Goal: Obtain resource: Obtain resource

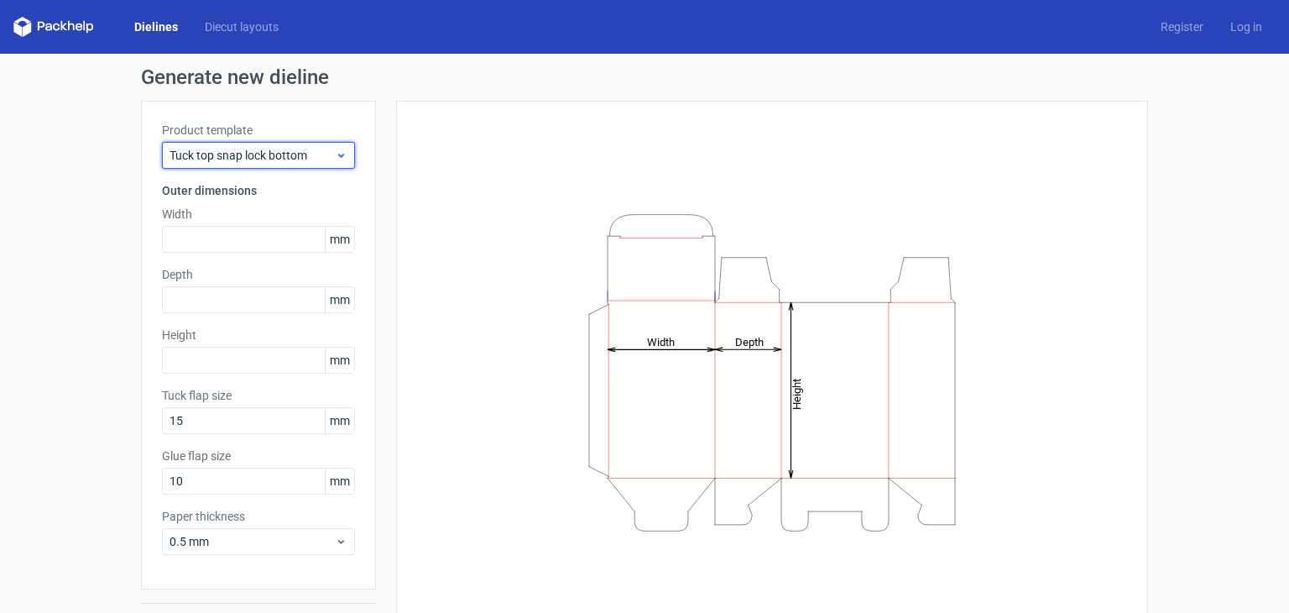
click at [267, 147] on span "Tuck top snap lock bottom" at bounding box center [252, 155] width 165 height 17
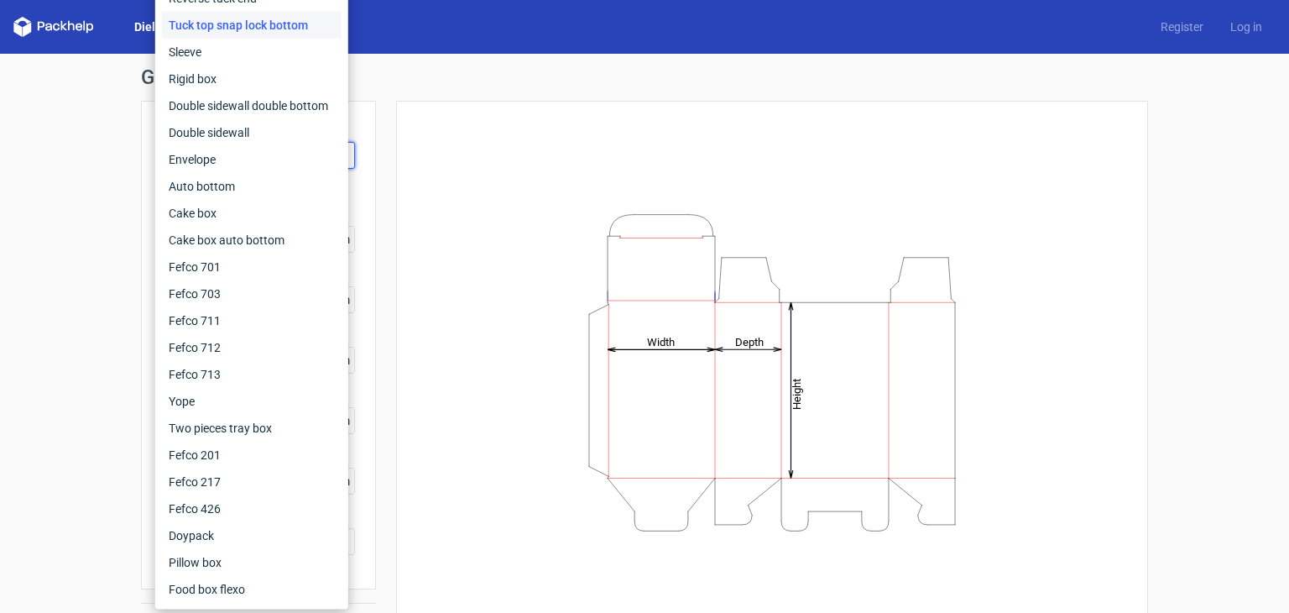
click at [485, 99] on div "Generate new dieline Product template Tuck top snap lock bottom Outer dimension…" at bounding box center [644, 355] width 1007 height 576
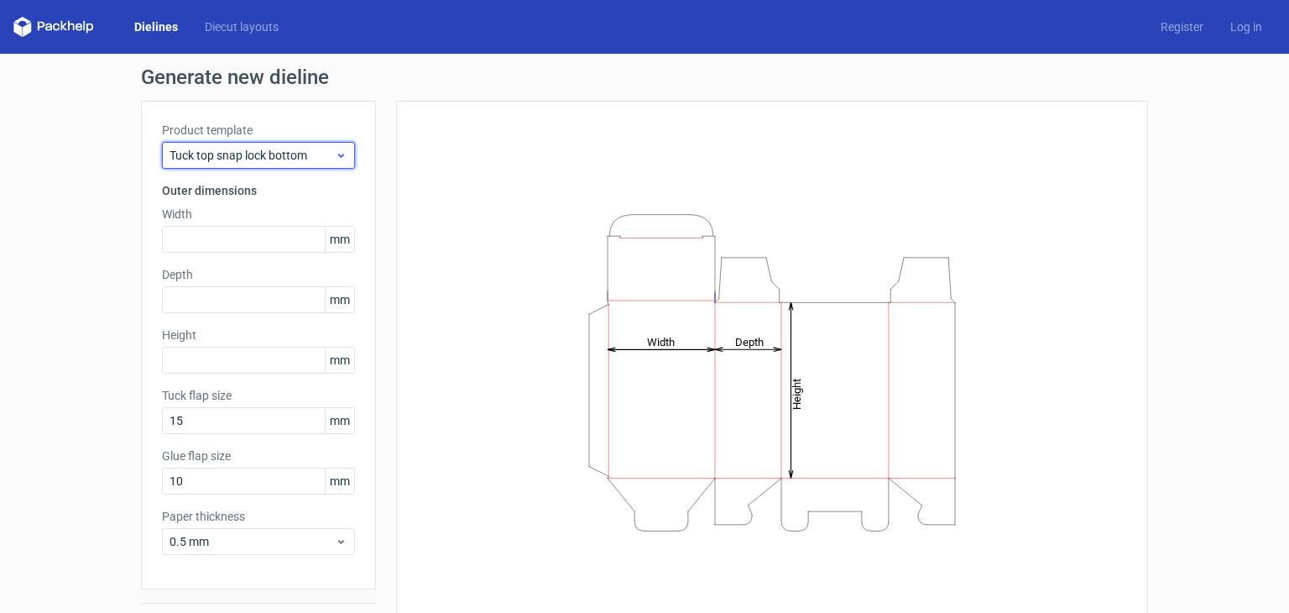
click at [325, 164] on div "Tuck top snap lock bottom" at bounding box center [258, 155] width 193 height 27
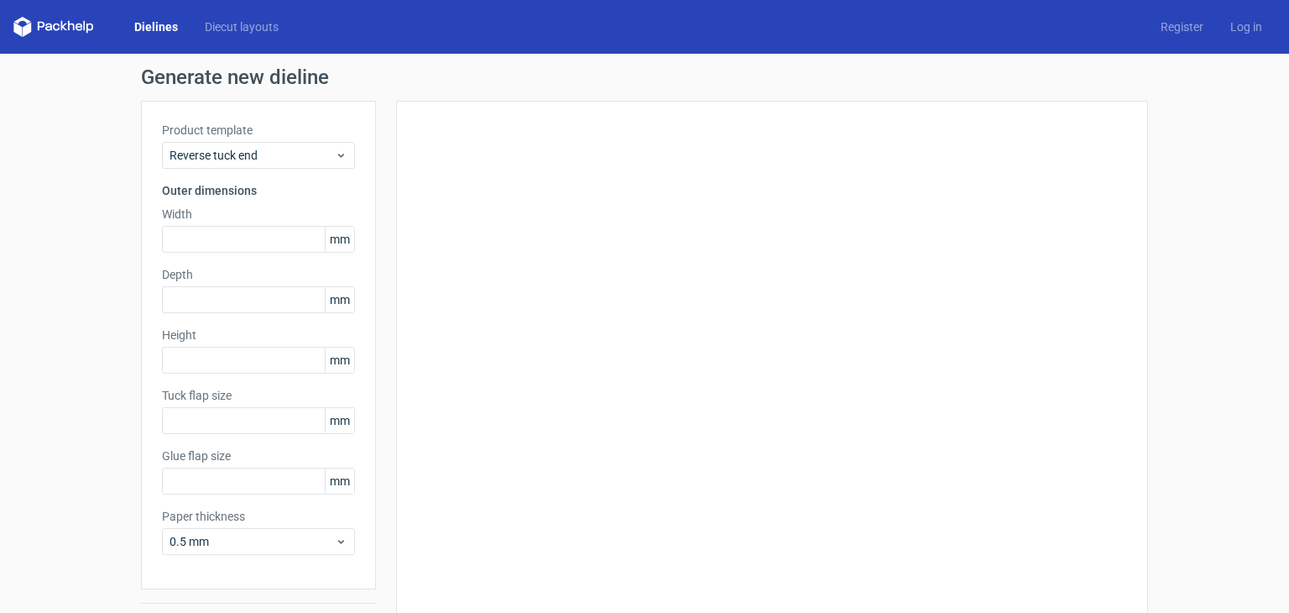
type input "15"
type input "10"
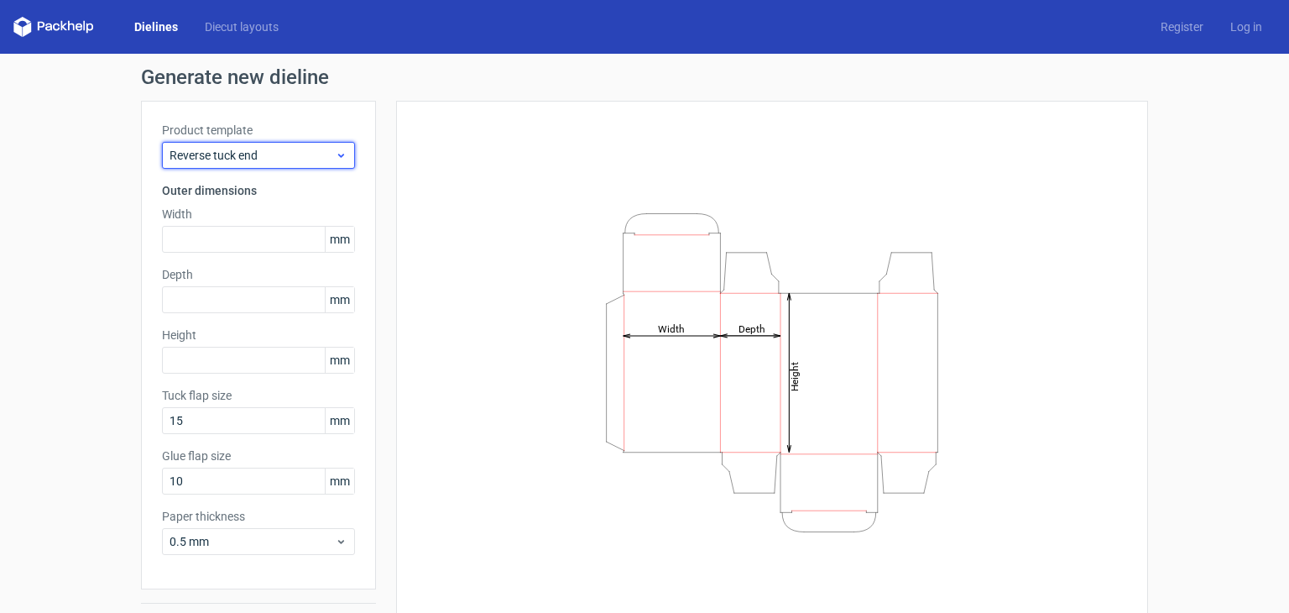
click at [303, 163] on span "Reverse tuck end" at bounding box center [252, 155] width 165 height 17
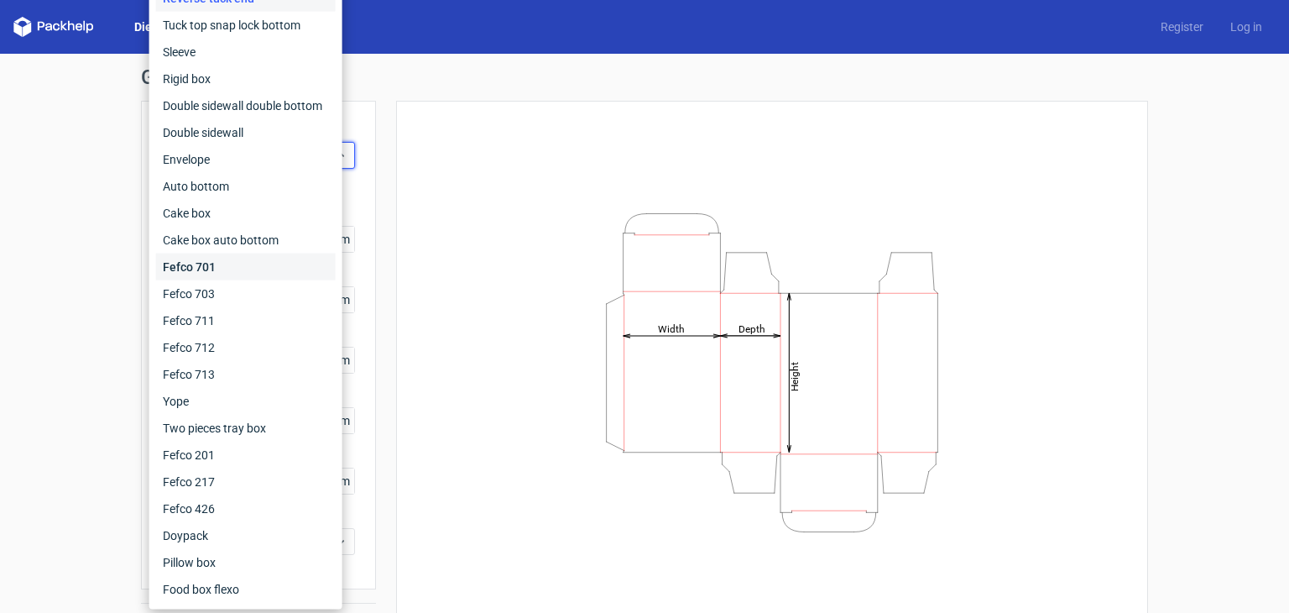
click at [284, 269] on div "Fefco 701" at bounding box center [246, 266] width 180 height 27
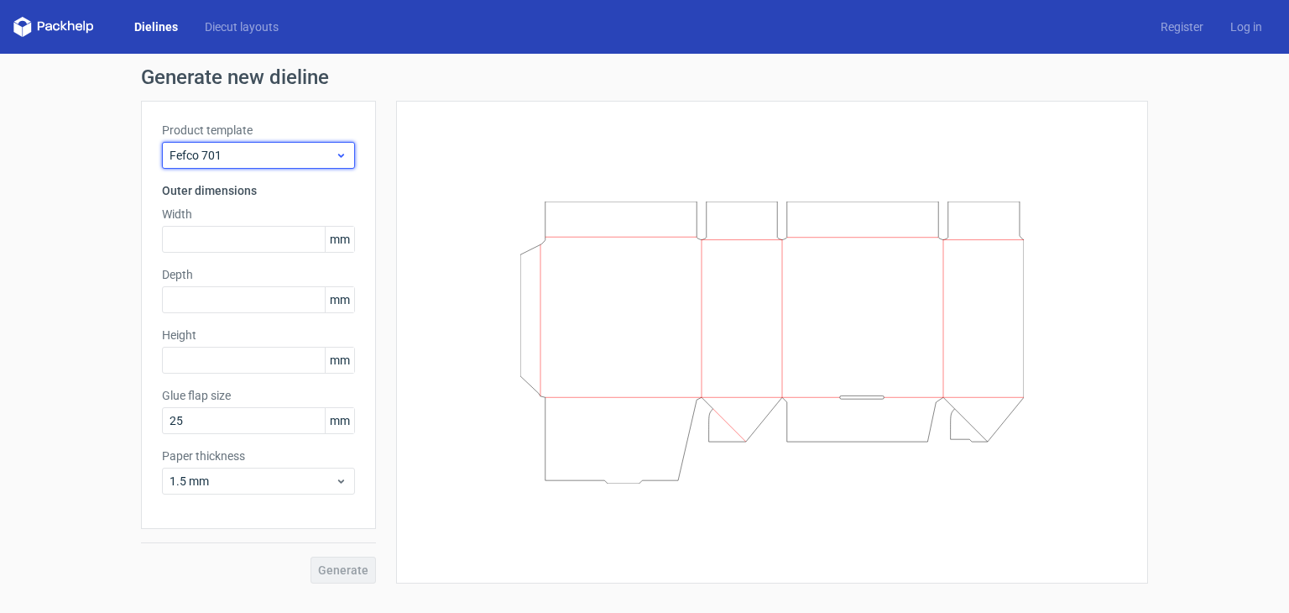
click at [269, 158] on span "Fefco 701" at bounding box center [252, 155] width 165 height 17
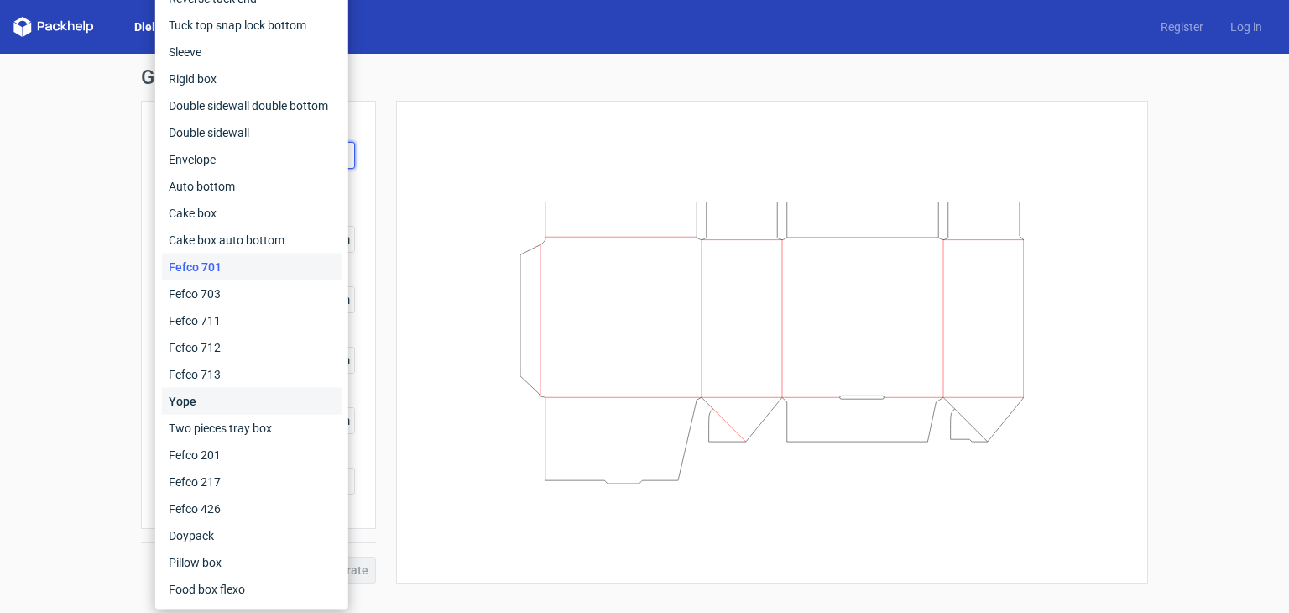
click at [243, 409] on div "Yope" at bounding box center [252, 401] width 180 height 27
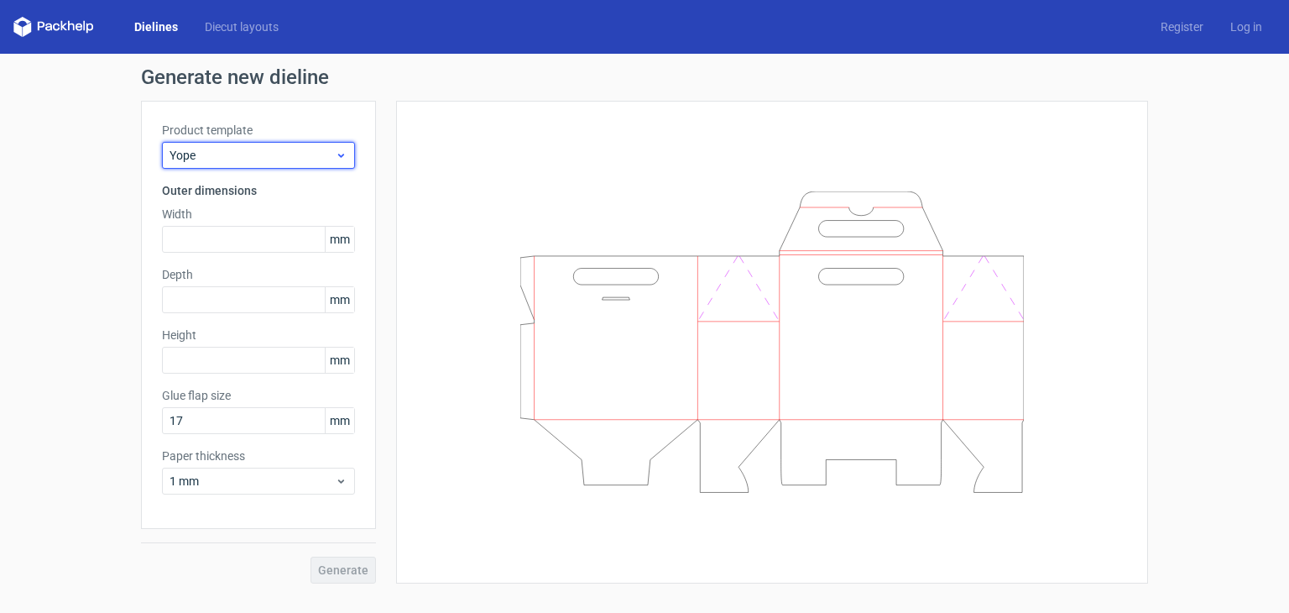
click at [272, 158] on span "Yope" at bounding box center [252, 155] width 165 height 17
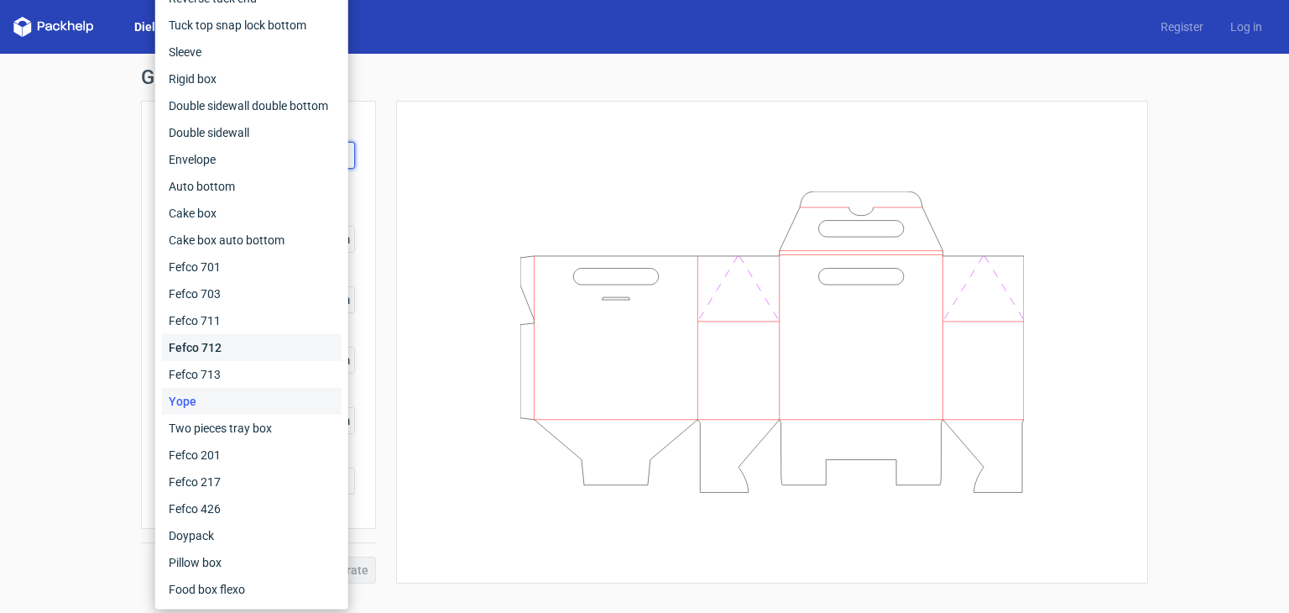
click at [252, 352] on div "Fefco 712" at bounding box center [252, 347] width 180 height 27
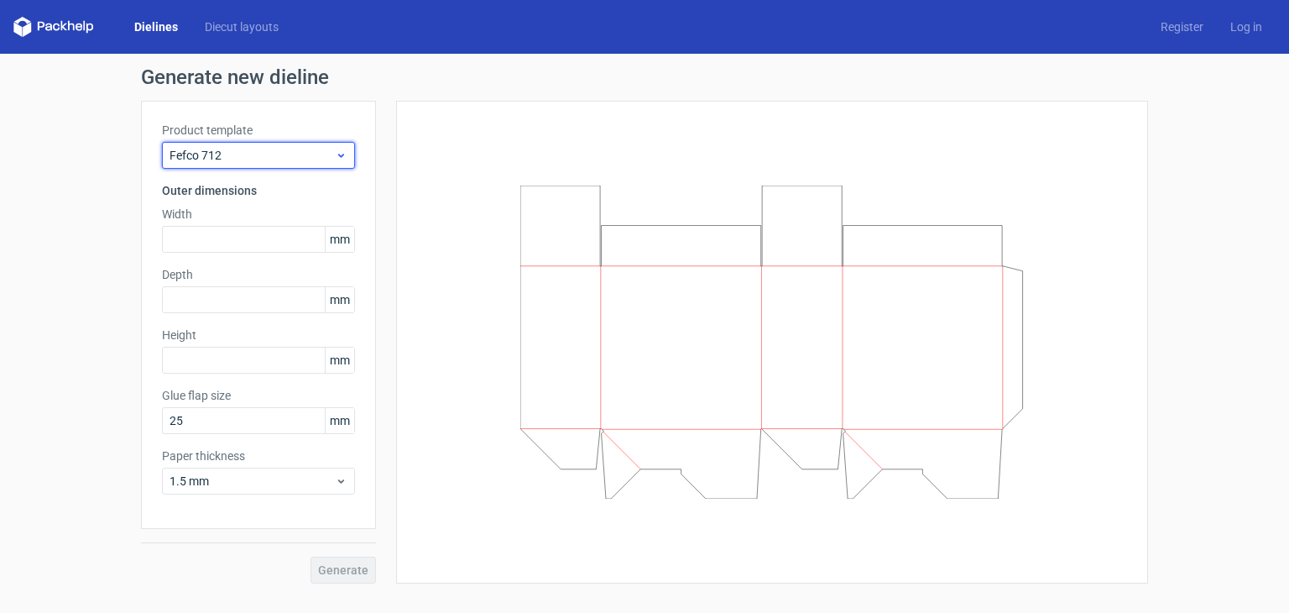
click at [261, 159] on span "Fefco 712" at bounding box center [252, 155] width 165 height 17
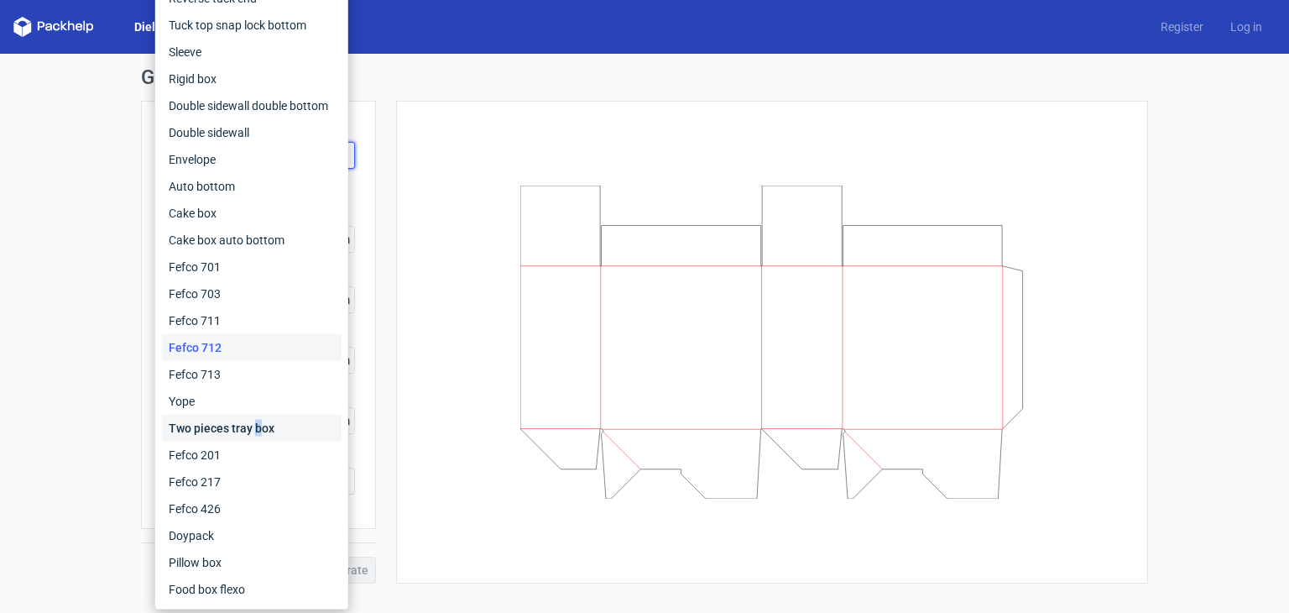
click at [258, 430] on div "Two pieces tray box" at bounding box center [252, 428] width 180 height 27
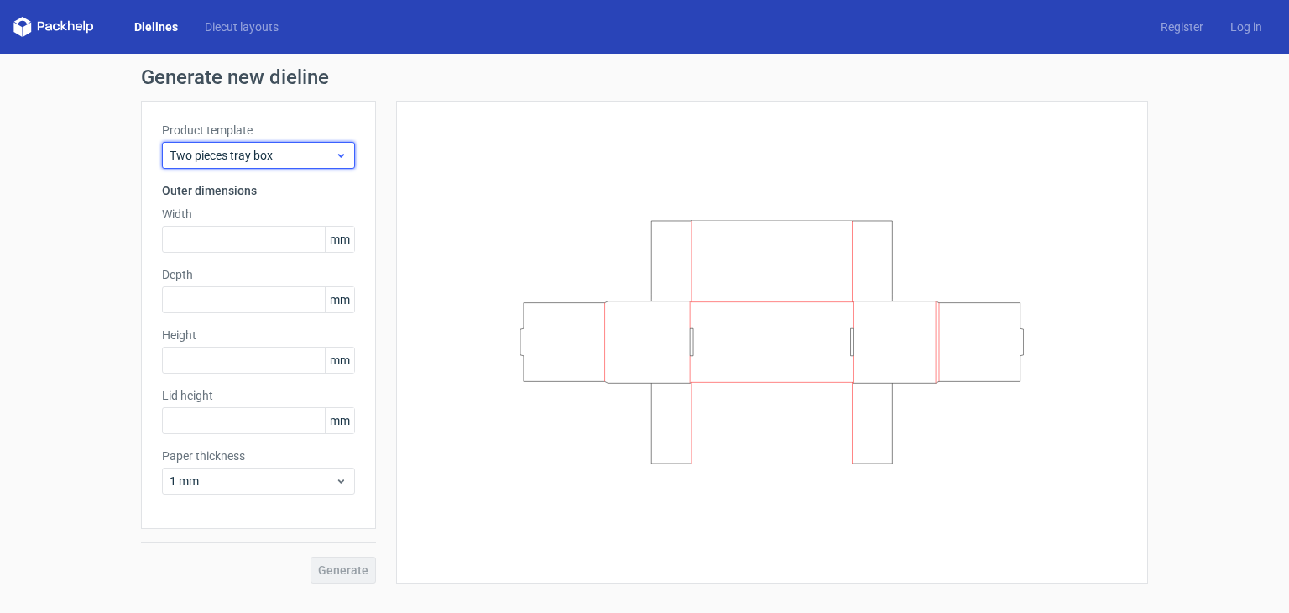
click at [282, 165] on div "Two pieces tray box" at bounding box center [258, 155] width 193 height 27
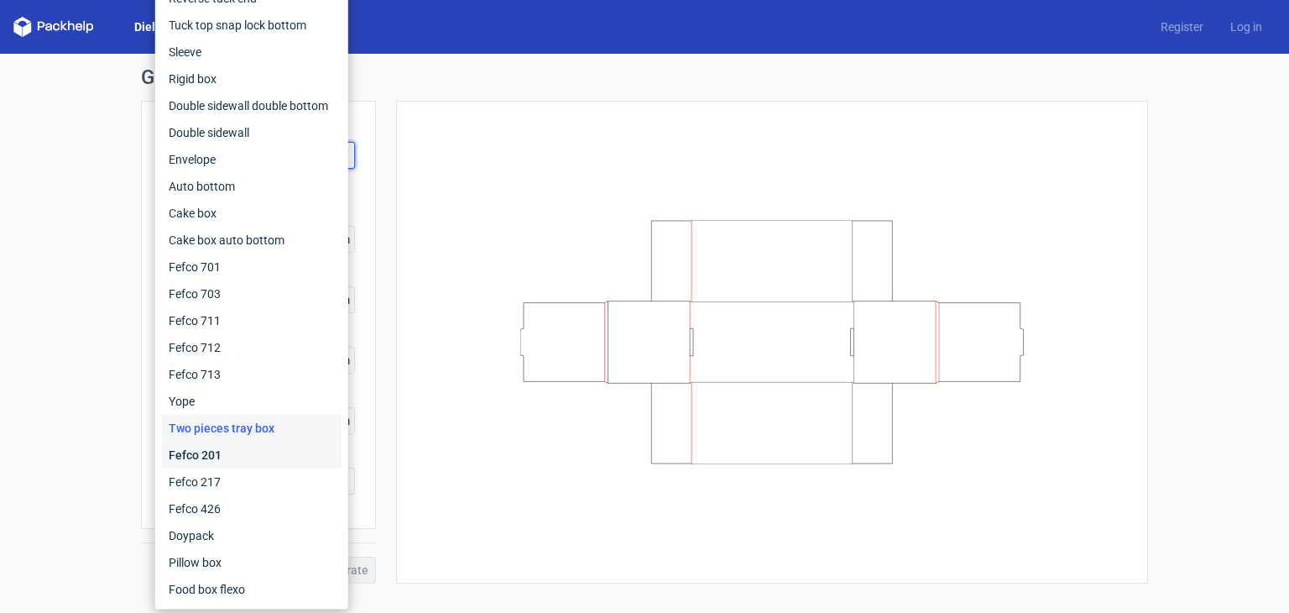
click at [285, 452] on div "Fefco 201" at bounding box center [252, 454] width 180 height 27
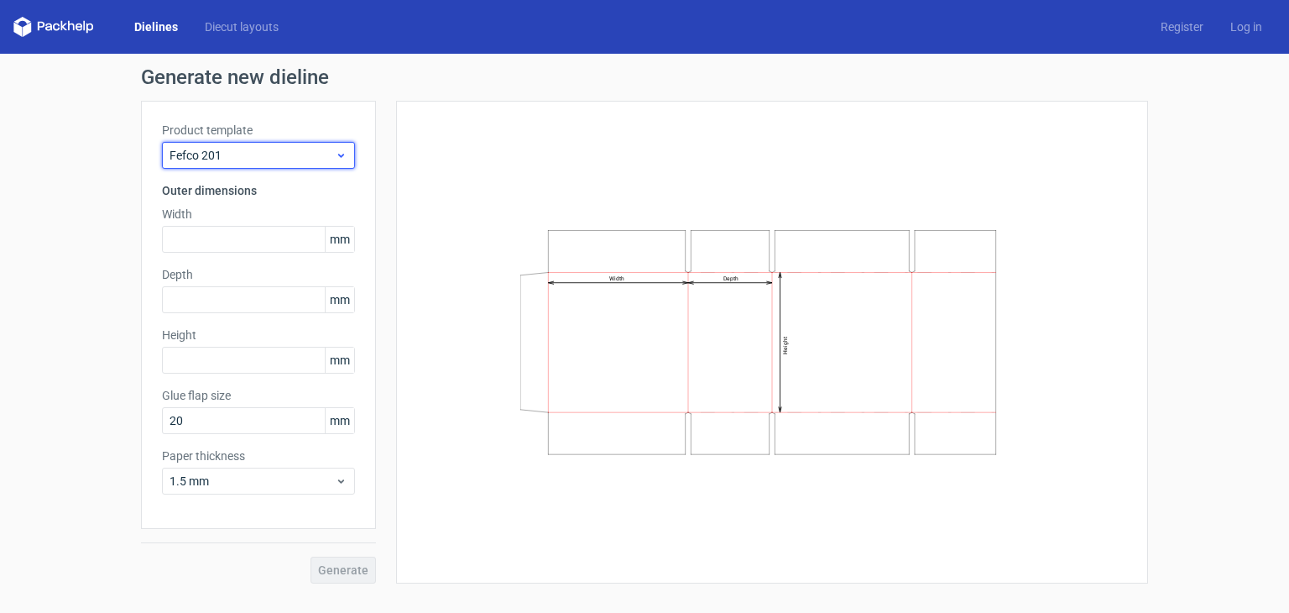
click at [293, 155] on span "Fefco 201" at bounding box center [252, 155] width 165 height 17
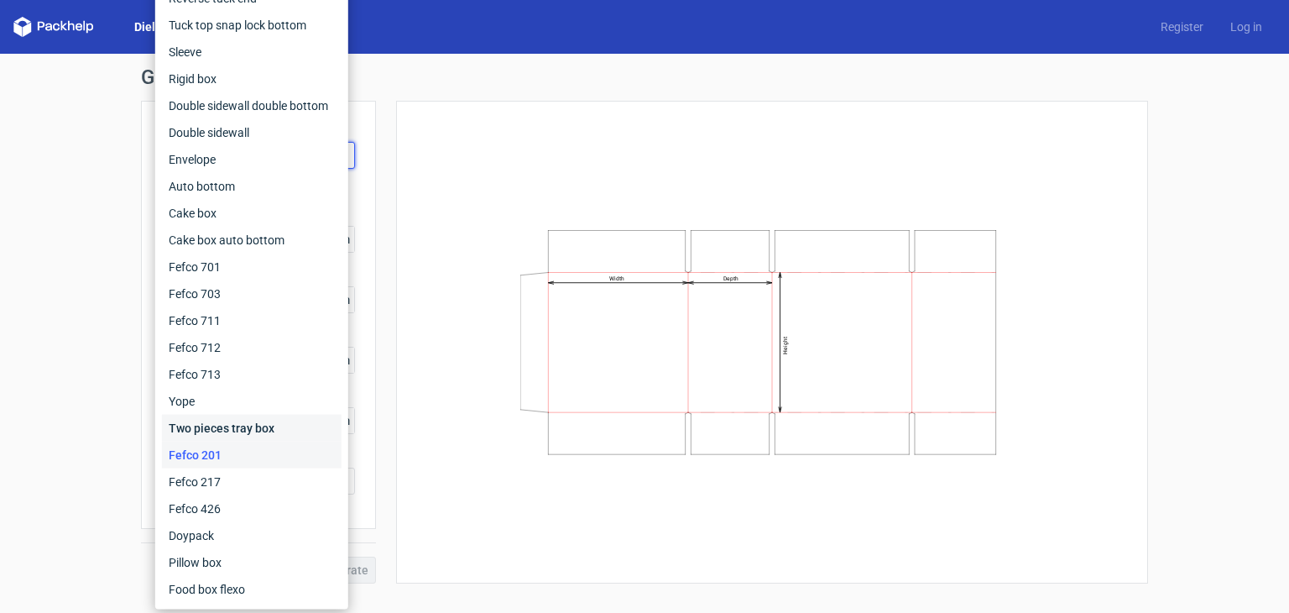
click at [252, 422] on div "Two pieces tray box" at bounding box center [252, 428] width 180 height 27
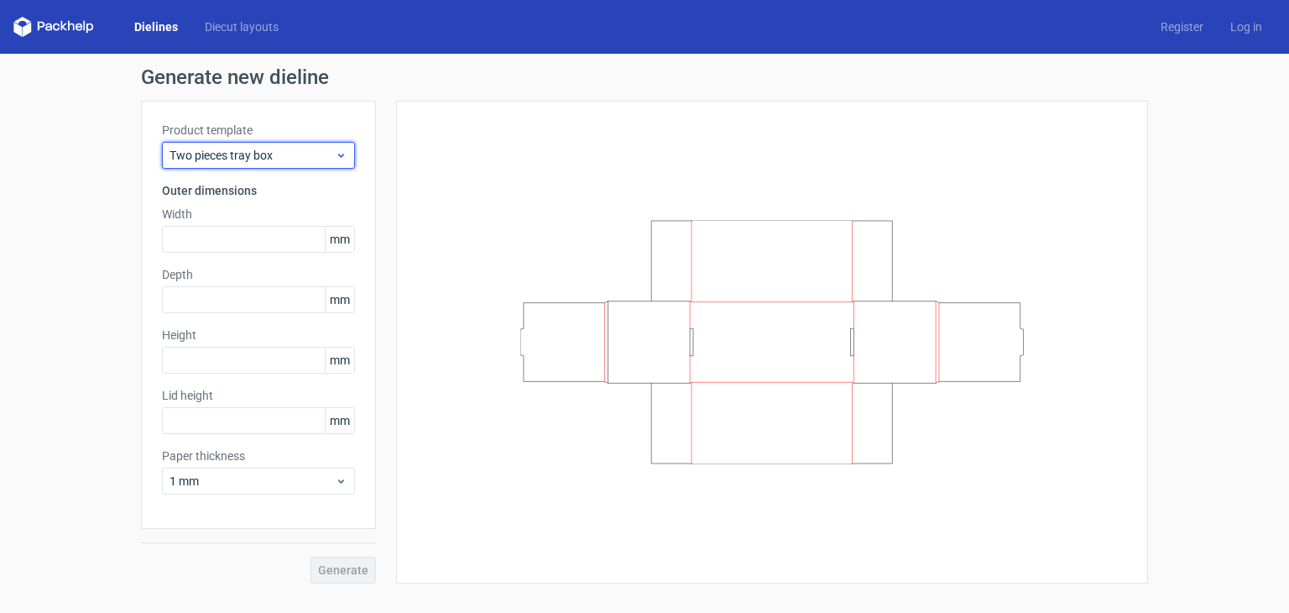
click at [274, 147] on span "Two pieces tray box" at bounding box center [252, 155] width 165 height 17
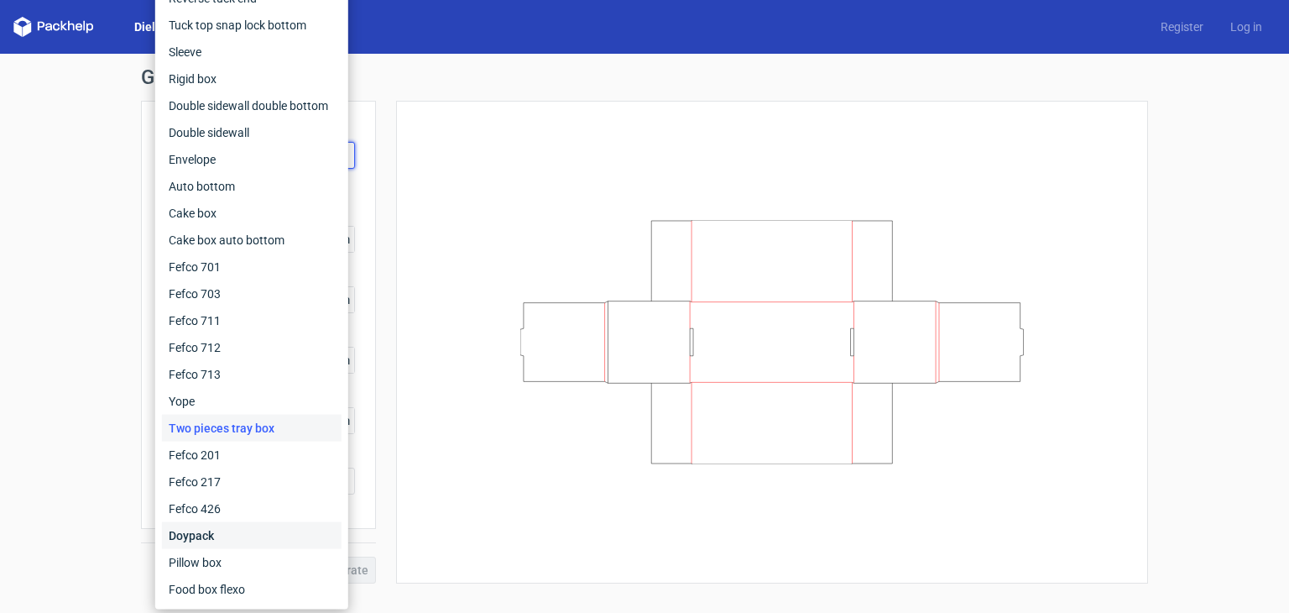
click at [227, 538] on div "Doypack" at bounding box center [252, 535] width 180 height 27
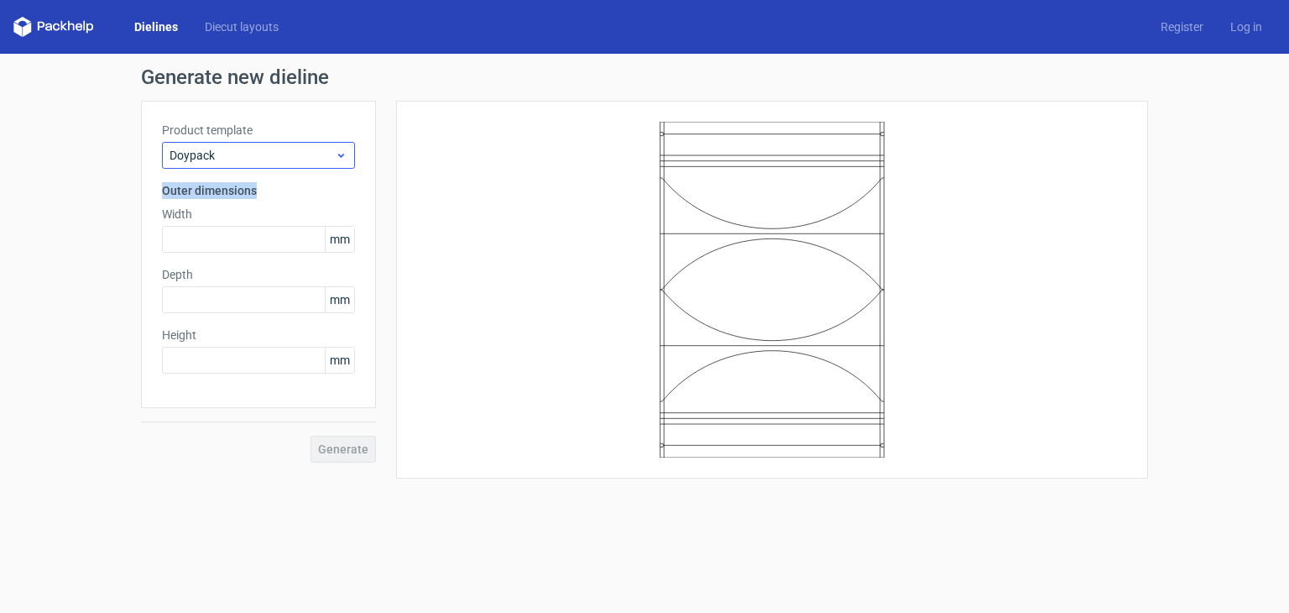
click at [322, 168] on div "Product template Doypack Outer dimensions Width mm Depth mm Height mm" at bounding box center [258, 254] width 235 height 307
click at [322, 160] on span "Doypack" at bounding box center [252, 155] width 165 height 17
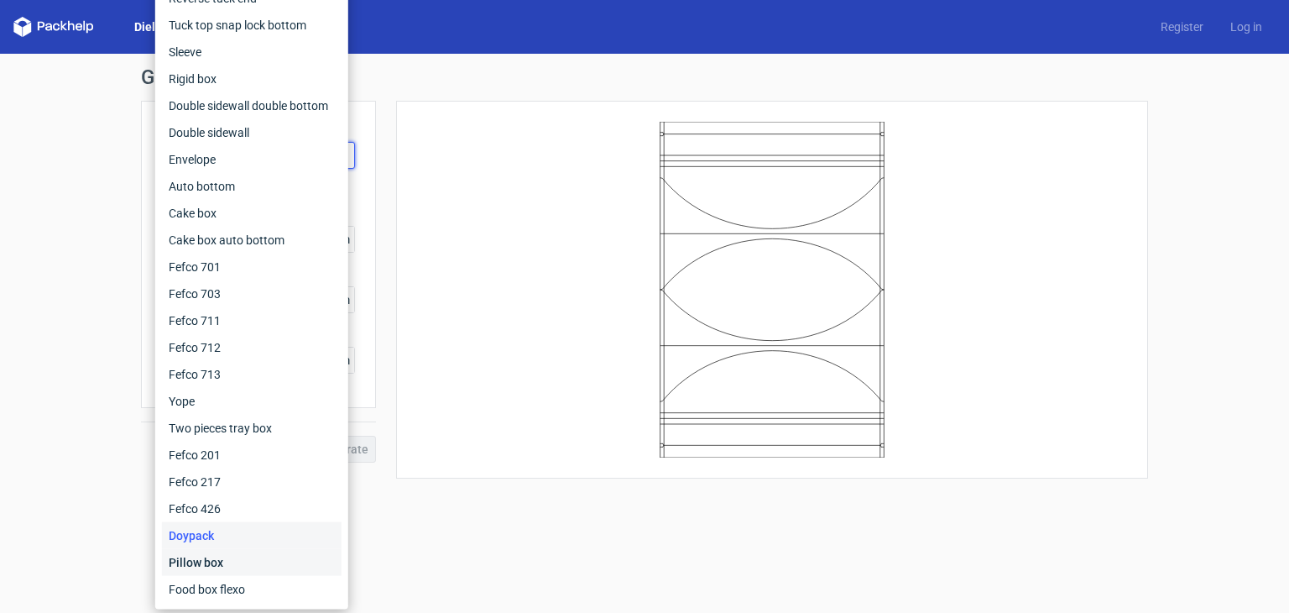
click at [238, 563] on div "Pillow box" at bounding box center [252, 562] width 180 height 27
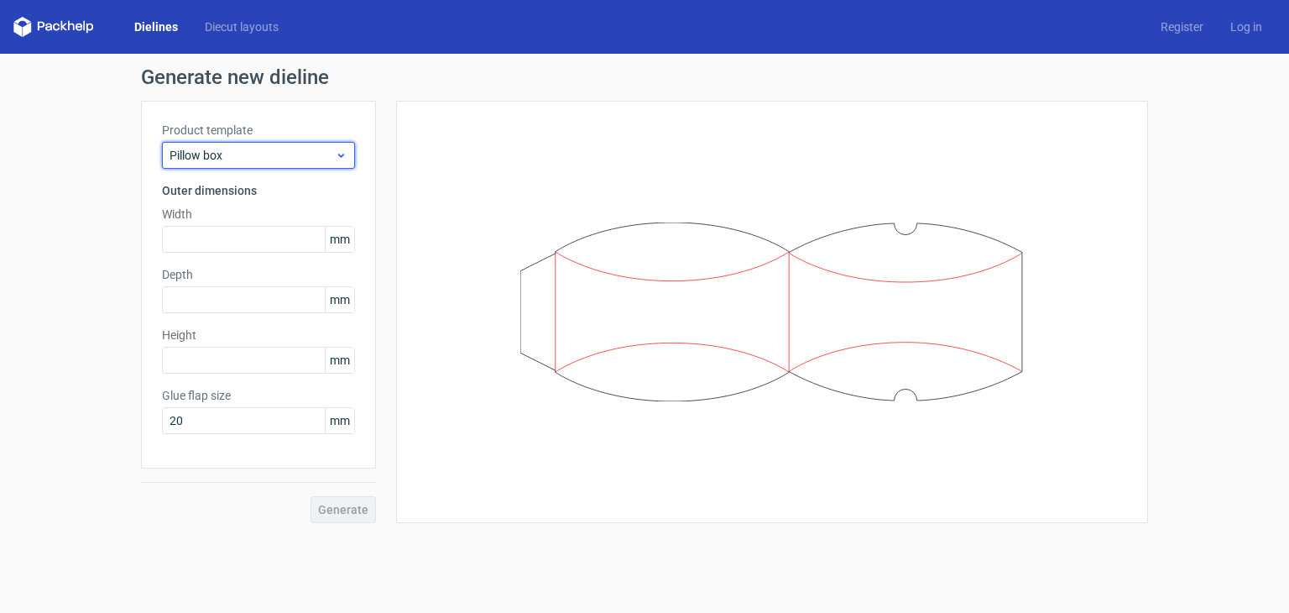
click at [313, 166] on div "Pillow box" at bounding box center [258, 155] width 193 height 27
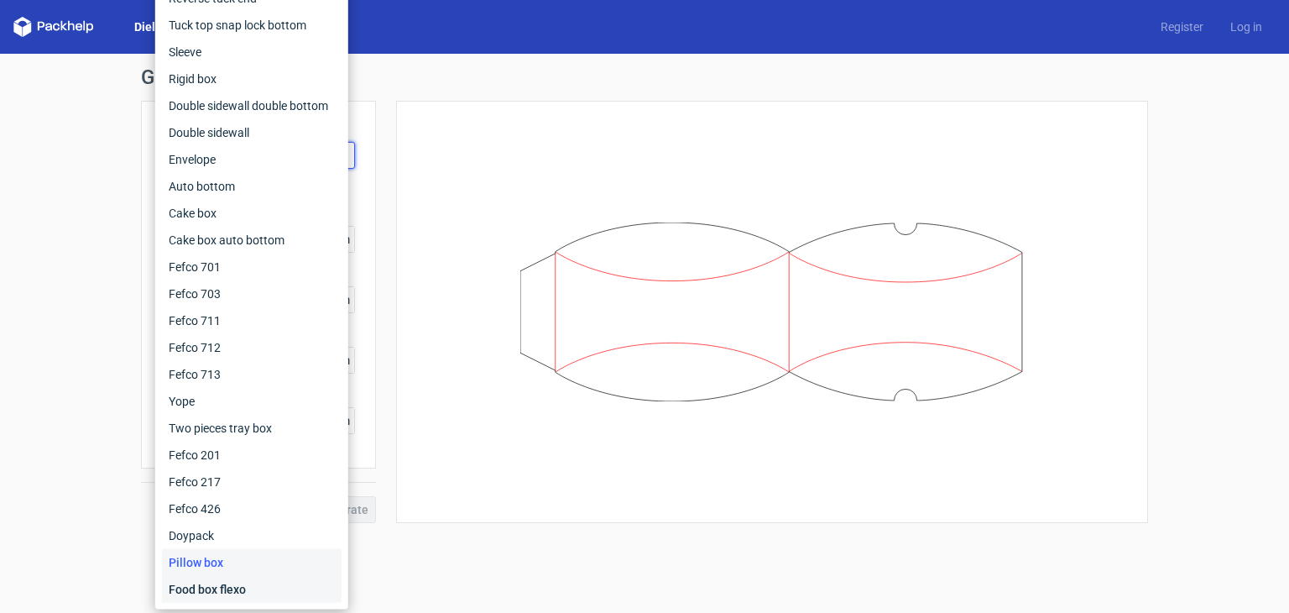
click at [300, 581] on div "Food box flexo" at bounding box center [252, 589] width 180 height 27
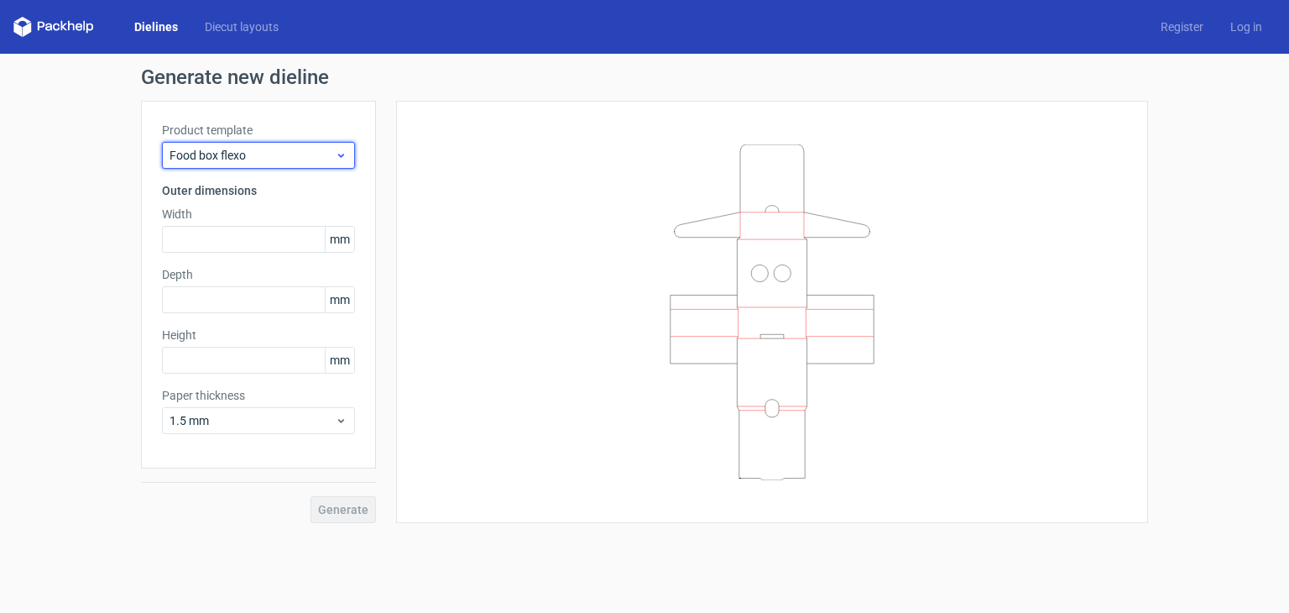
click at [284, 154] on span "Food box flexo" at bounding box center [252, 155] width 165 height 17
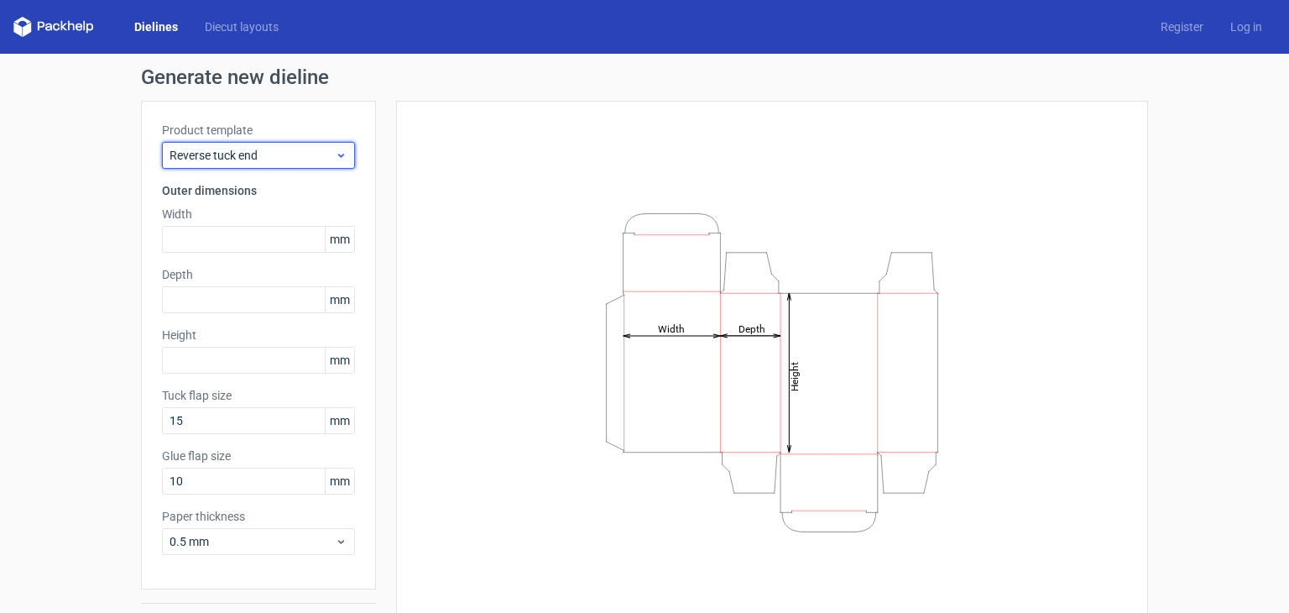
click at [288, 153] on span "Reverse tuck end" at bounding box center [252, 155] width 165 height 17
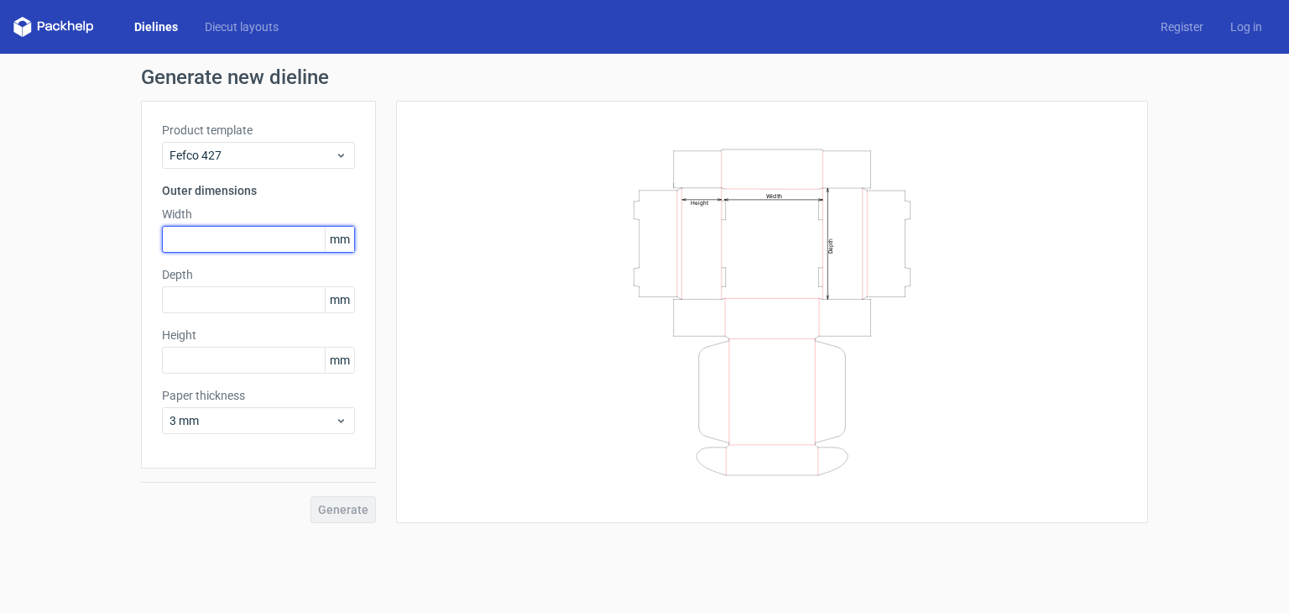
click at [248, 234] on input "text" at bounding box center [258, 239] width 193 height 27
click at [217, 239] on input "text" at bounding box center [258, 239] width 193 height 27
type input "202"
type input "6"
type input "251"
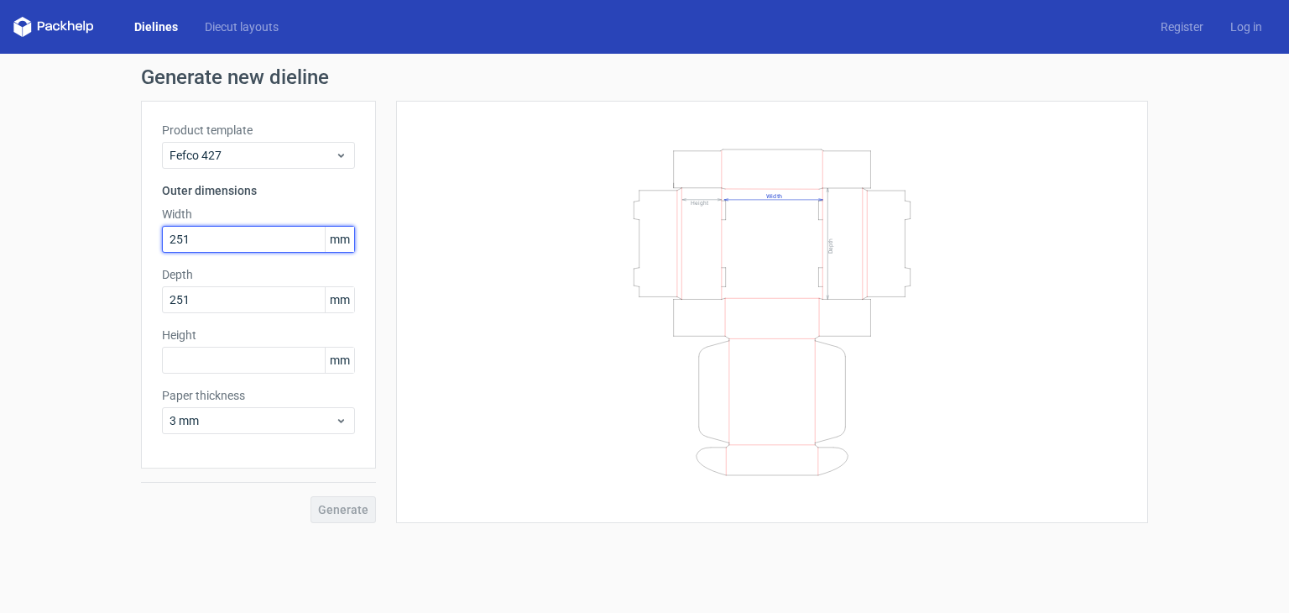
type input "251"
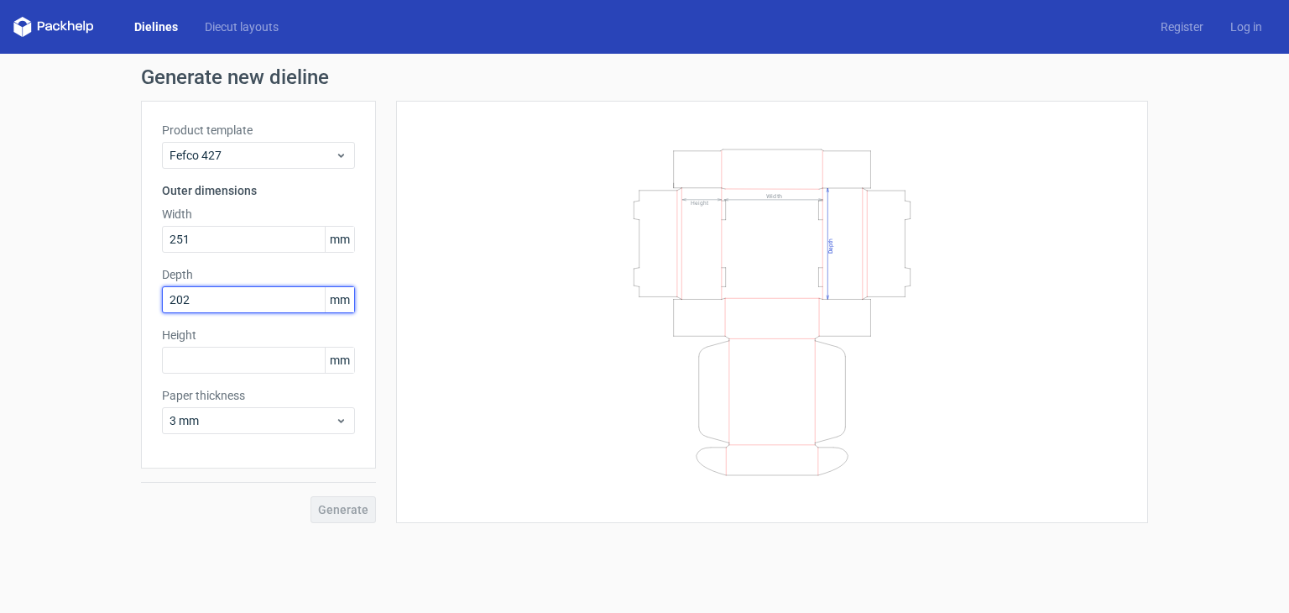
type input "202"
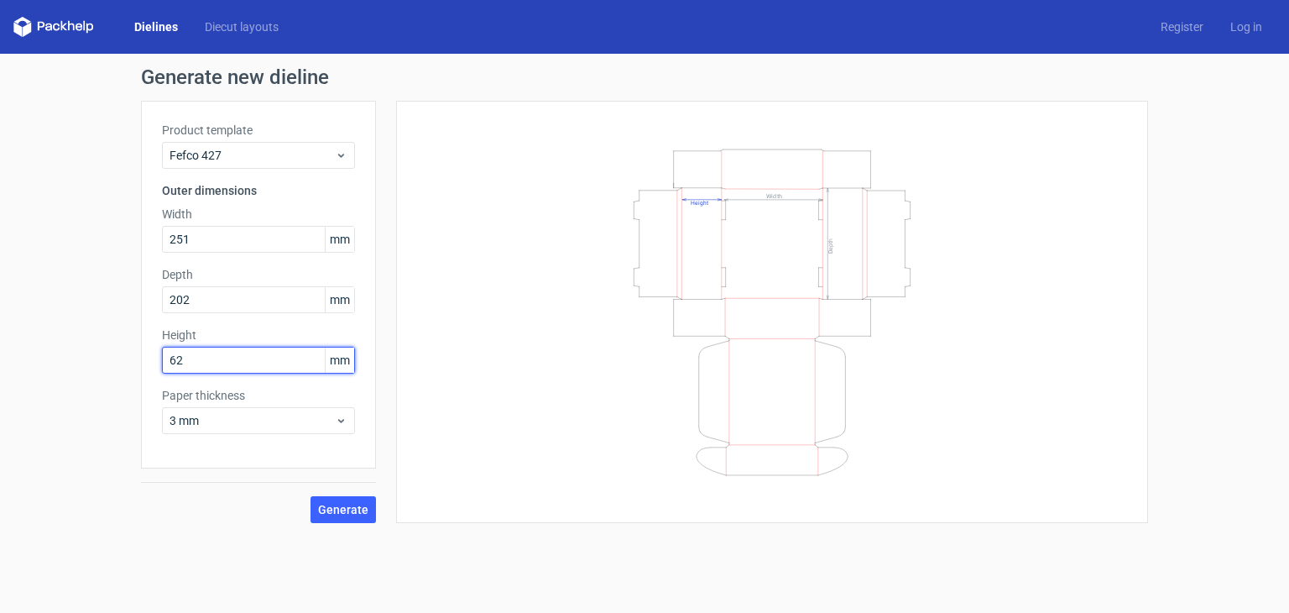
type input "62"
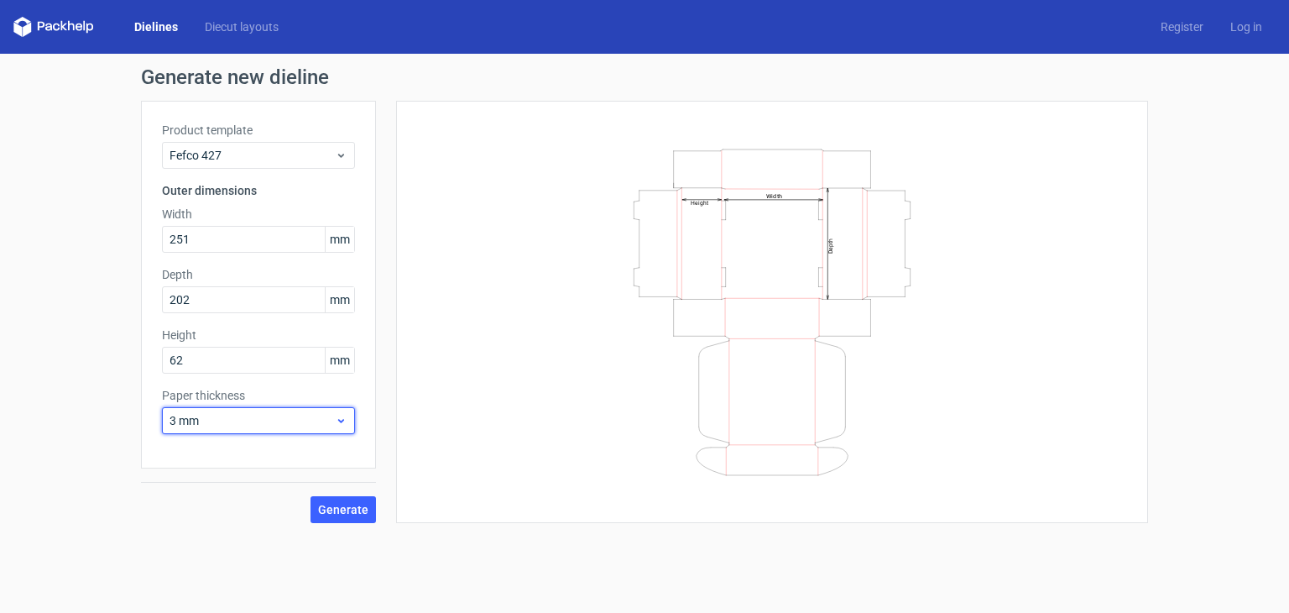
click at [273, 410] on div "3 mm" at bounding box center [258, 420] width 193 height 27
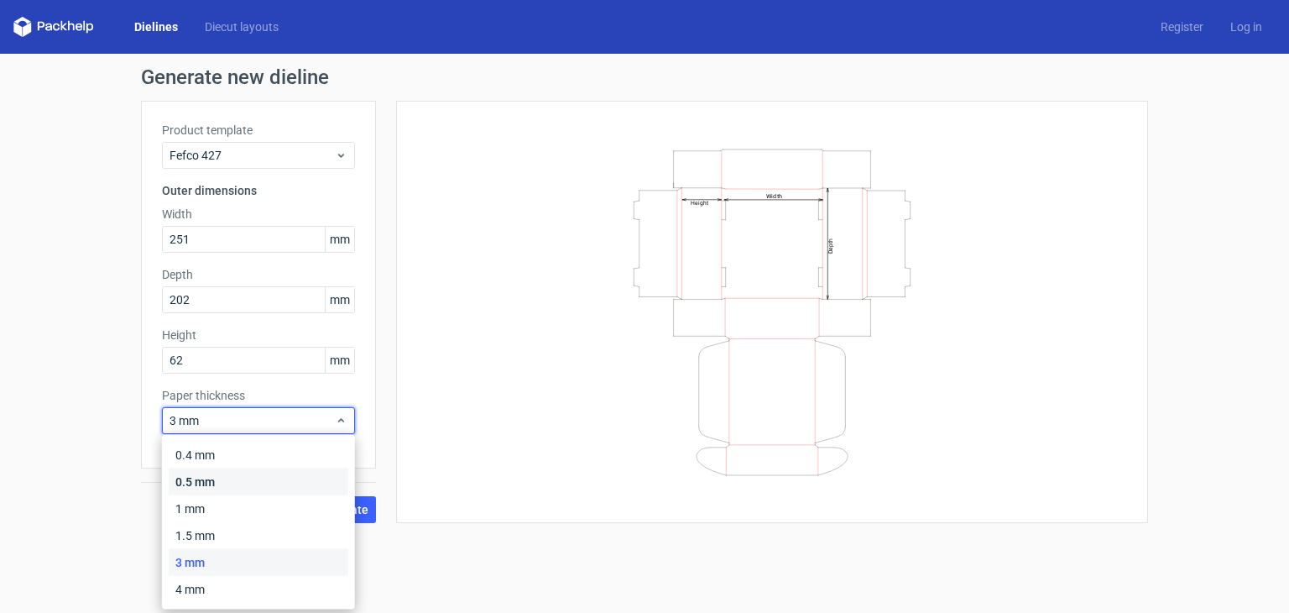
click at [284, 483] on div "0.5 mm" at bounding box center [259, 481] width 180 height 27
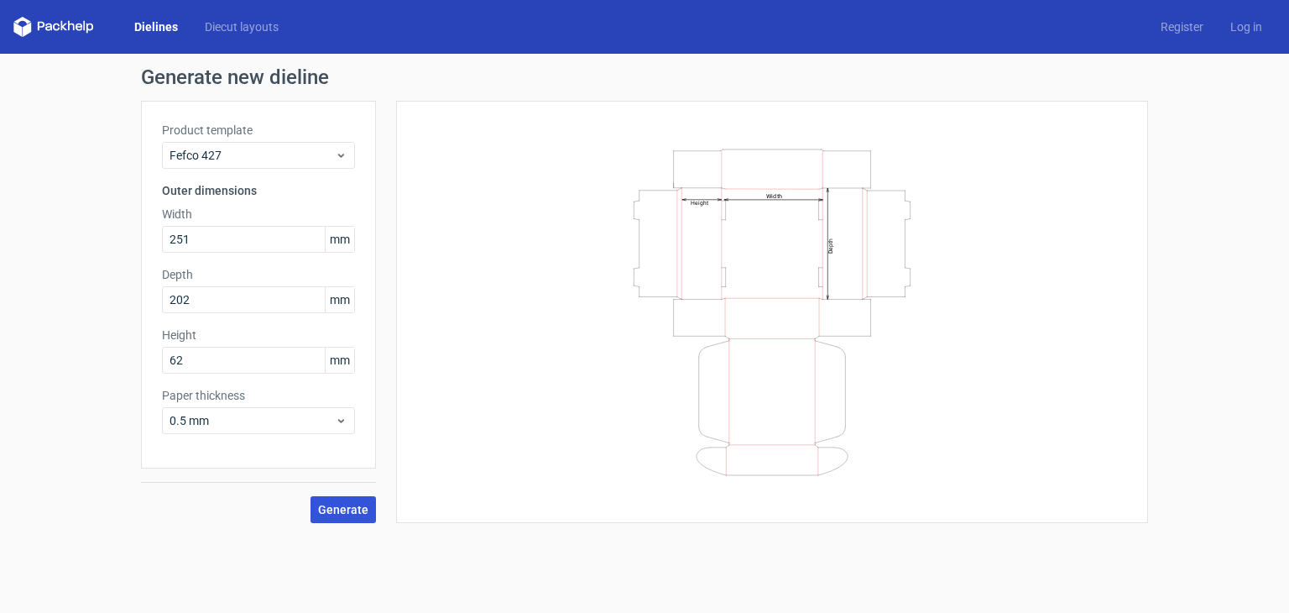
click at [352, 504] on span "Generate" at bounding box center [343, 509] width 50 height 12
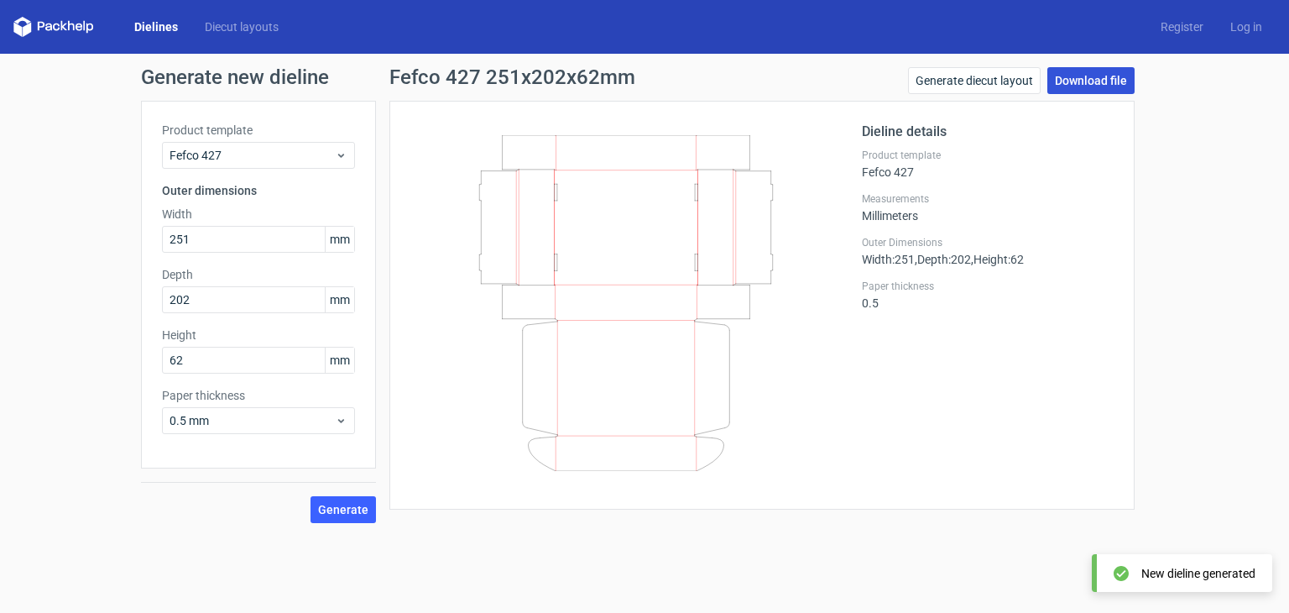
click at [1066, 75] on link "Download file" at bounding box center [1090, 80] width 87 height 27
click at [973, 90] on link "Generate diecut layout" at bounding box center [974, 80] width 133 height 27
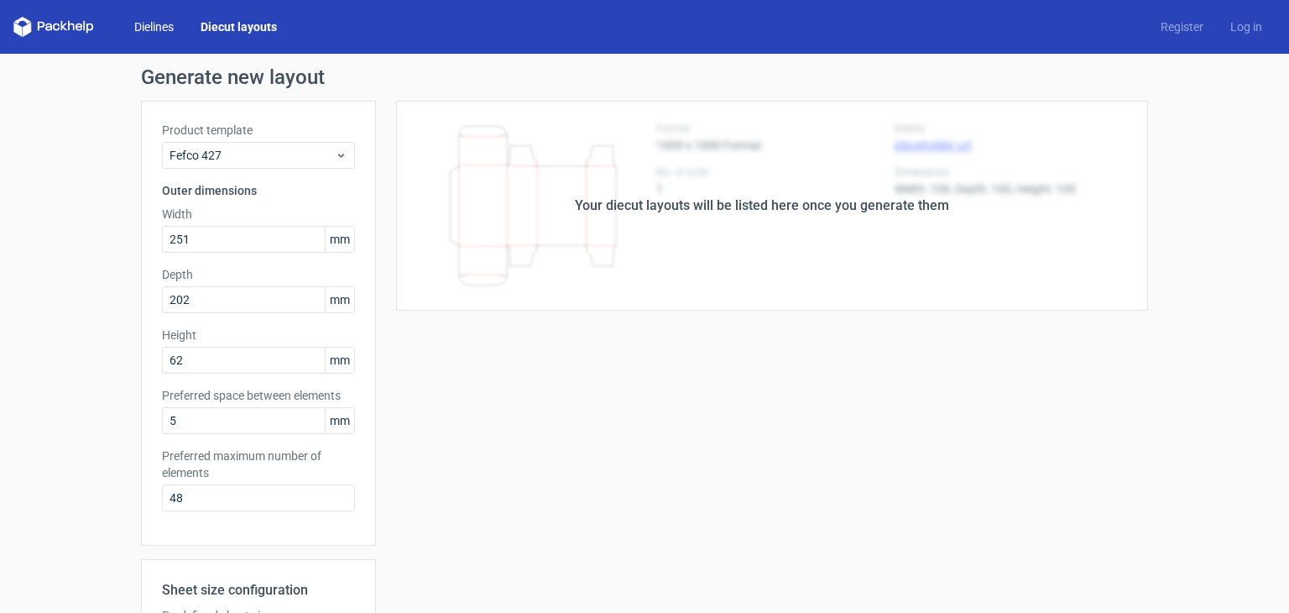
click at [165, 21] on link "Dielines" at bounding box center [154, 26] width 66 height 17
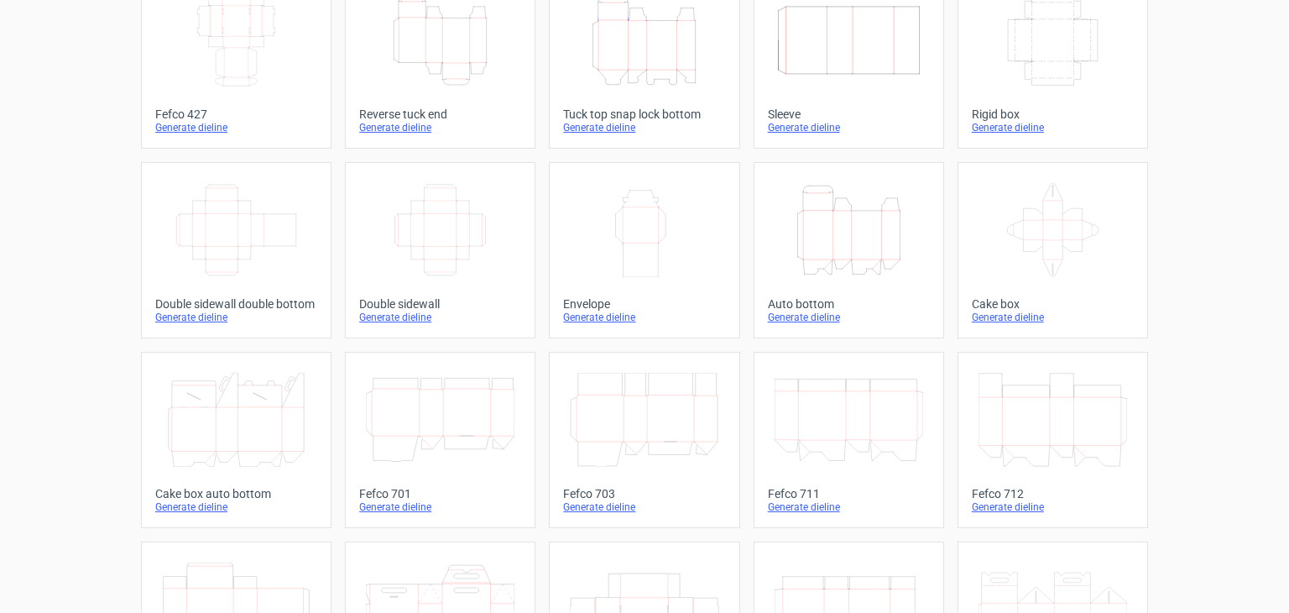
scroll to position [99, 0]
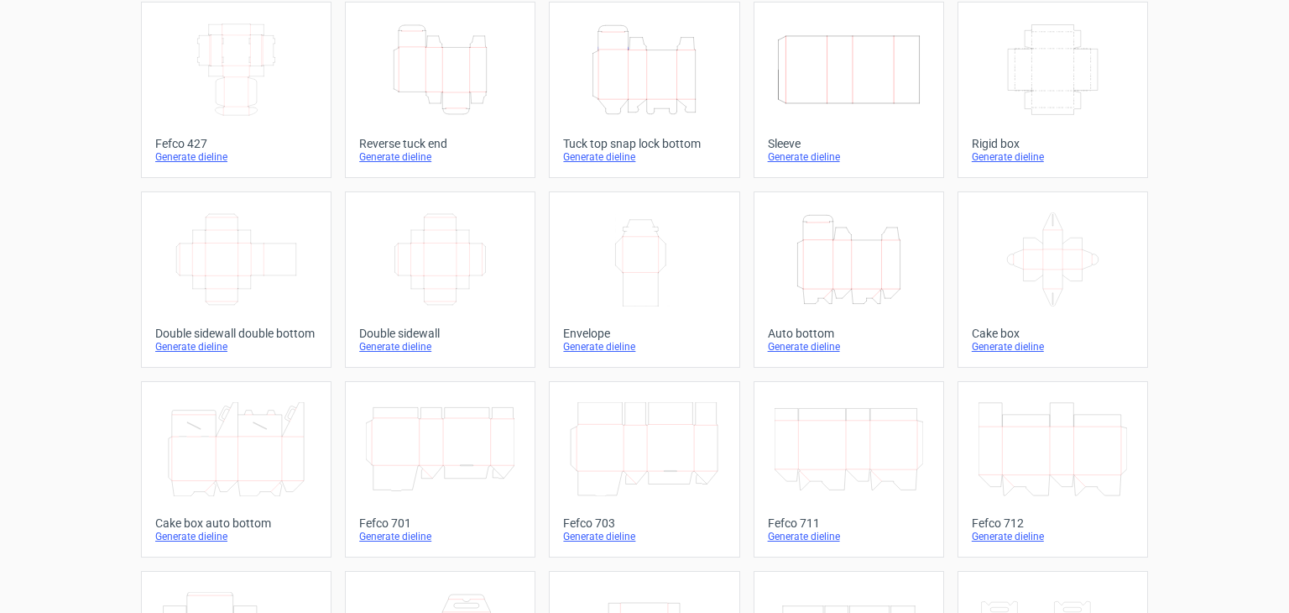
click at [426, 327] on div "Double sidewall" at bounding box center [440, 332] width 162 height 13
